Goal: Transaction & Acquisition: Download file/media

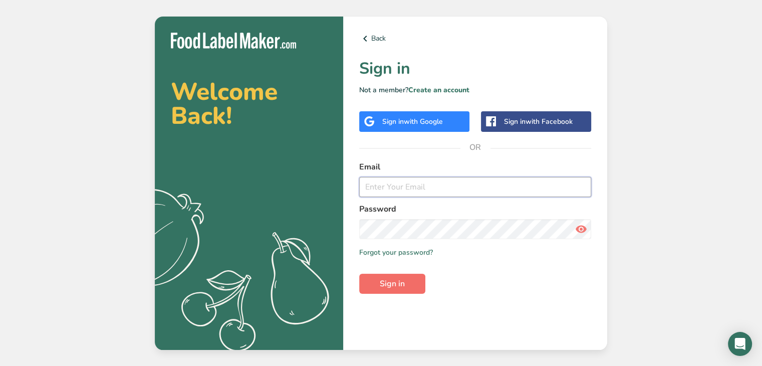
type input "[PERSON_NAME][EMAIL_ADDRESS][DOMAIN_NAME]"
click at [387, 283] on span "Sign in" at bounding box center [392, 284] width 25 height 12
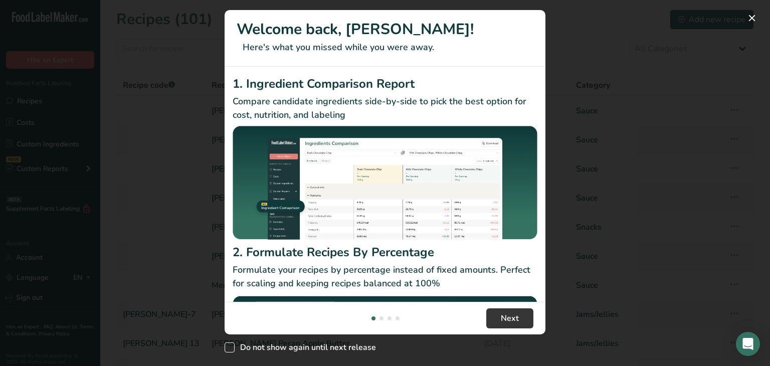
click at [232, 344] on span "New Features" at bounding box center [229, 347] width 10 height 10
click at [231, 344] on input "Do not show again until next release" at bounding box center [227, 347] width 7 height 7
checkbox input "true"
click at [505, 321] on span "Next" at bounding box center [509, 318] width 18 height 12
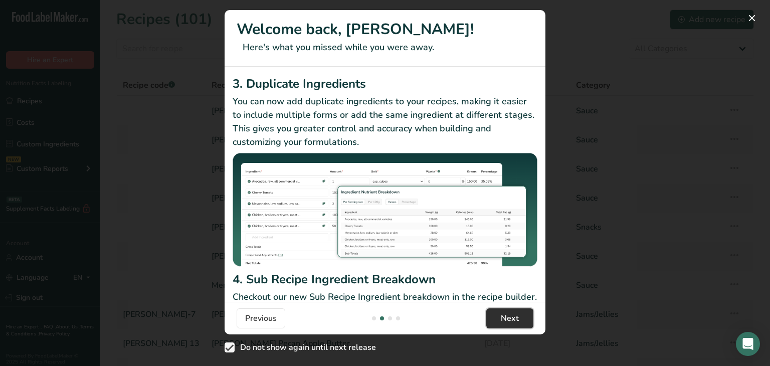
click at [505, 321] on span "Next" at bounding box center [509, 318] width 18 height 12
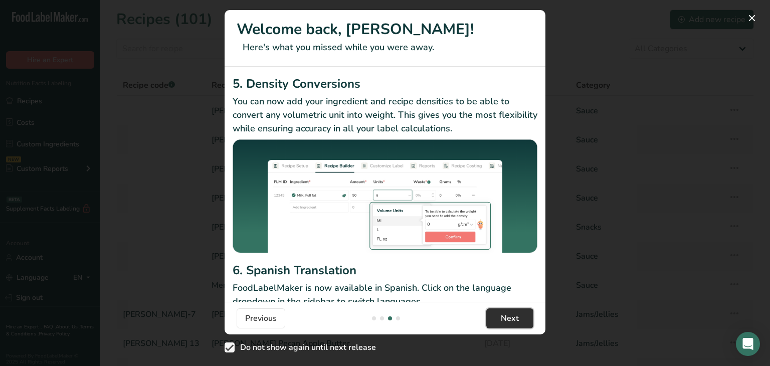
click at [505, 321] on span "Next" at bounding box center [509, 318] width 18 height 12
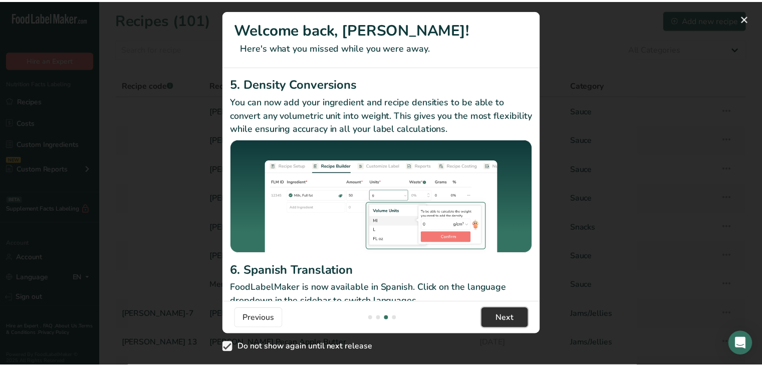
scroll to position [0, 962]
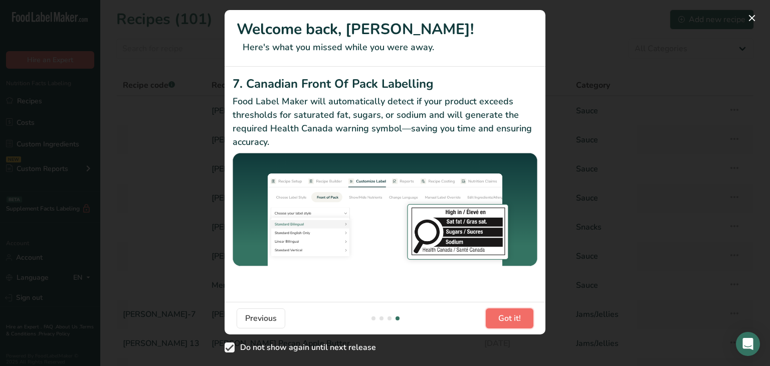
click at [505, 321] on span "Got it!" at bounding box center [509, 318] width 23 height 12
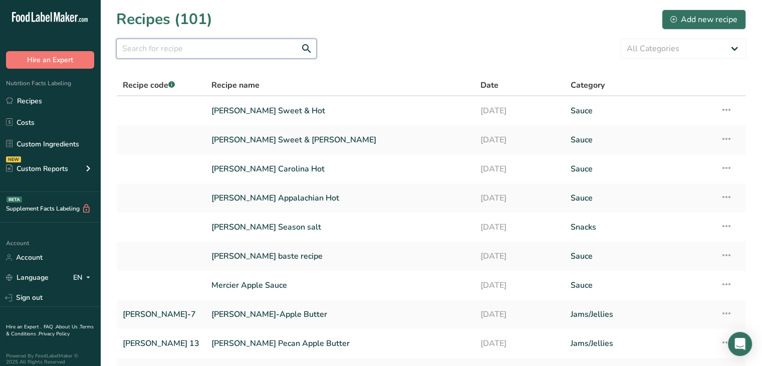
click at [196, 47] on input "text" at bounding box center [216, 49] width 200 height 20
type input "gps"
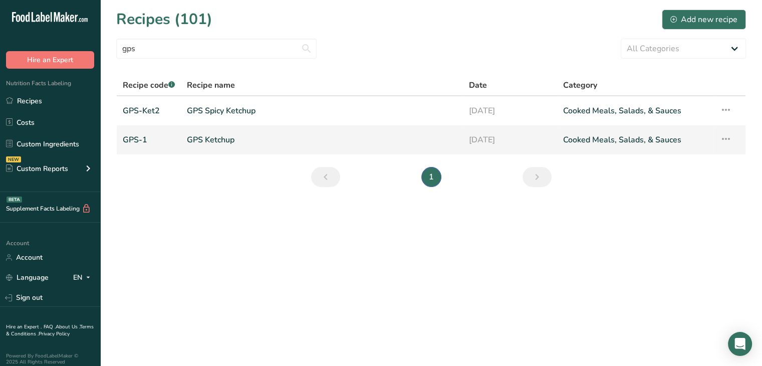
click at [220, 134] on link "GPS Ketchup" at bounding box center [322, 139] width 270 height 21
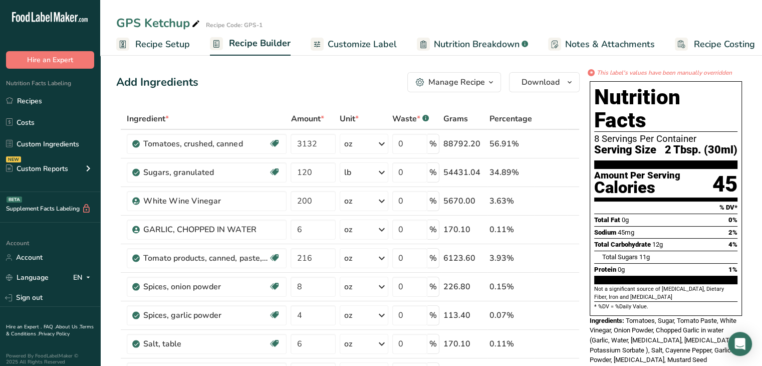
click at [369, 46] on span "Customize Label" at bounding box center [362, 45] width 69 height 14
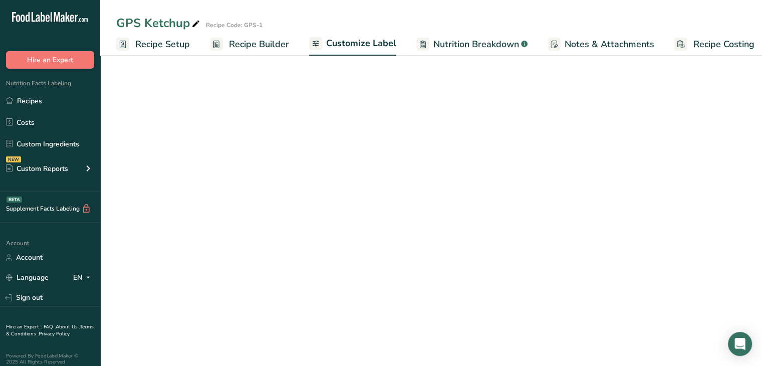
scroll to position [0, 9]
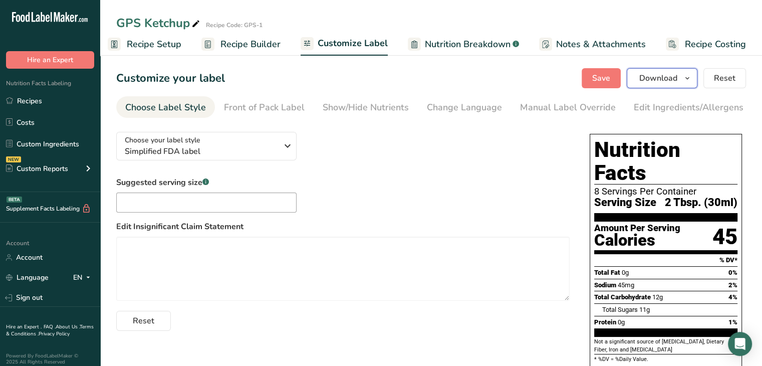
click at [692, 77] on span "button" at bounding box center [687, 78] width 12 height 12
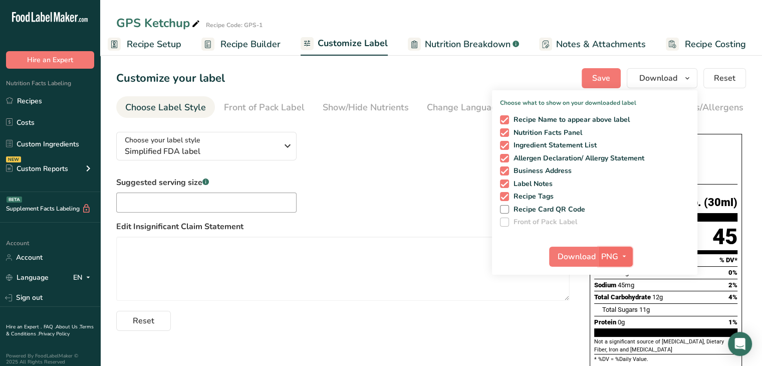
click at [629, 255] on span "button" at bounding box center [624, 256] width 12 height 12
click at [615, 326] on link "PDF" at bounding box center [617, 326] width 32 height 17
click at [573, 252] on span "Download" at bounding box center [577, 256] width 38 height 12
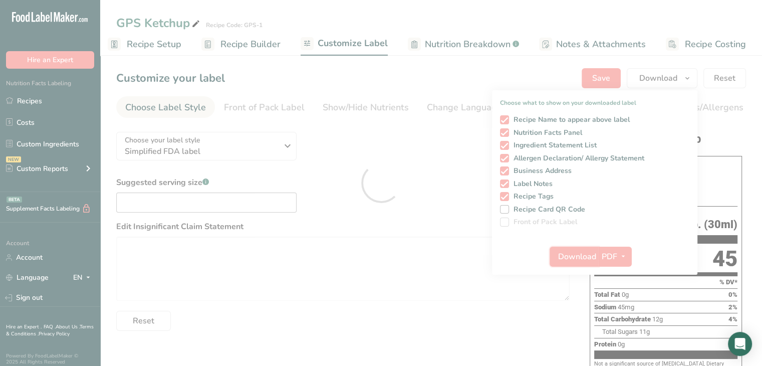
scroll to position [0, 0]
